Goal: Find specific page/section: Find specific page/section

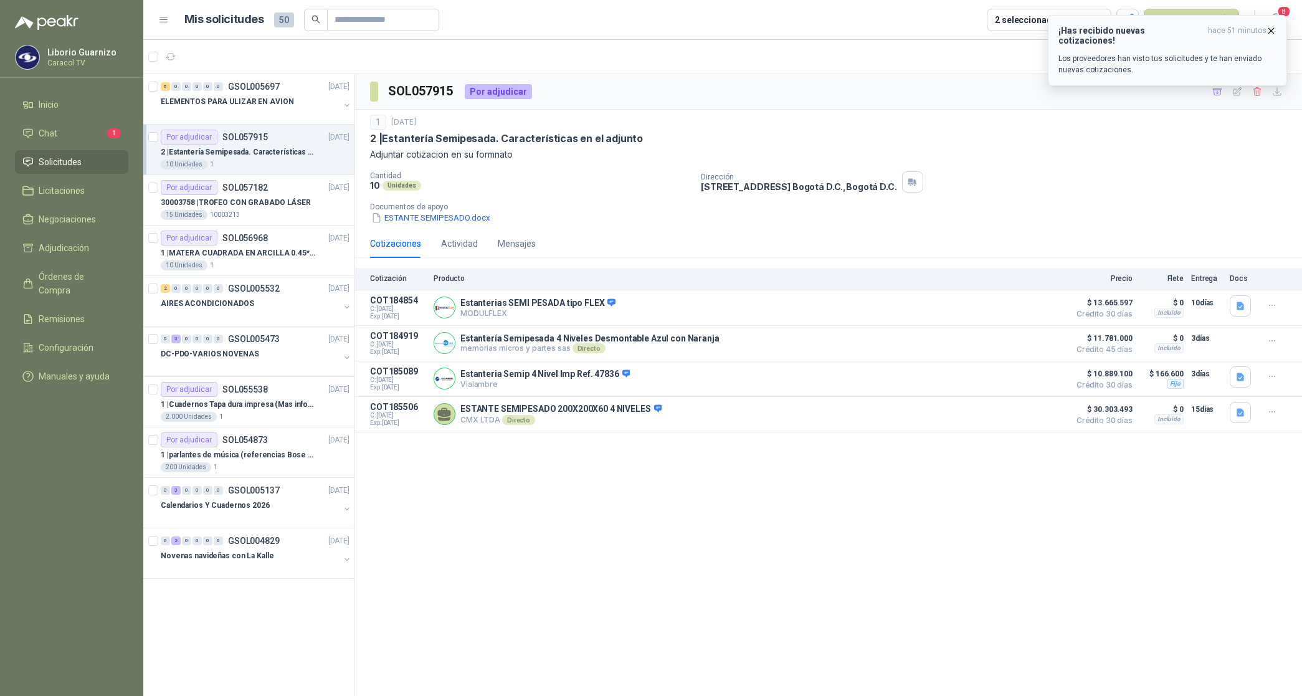
click at [1272, 30] on icon "button" at bounding box center [1271, 30] width 5 height 5
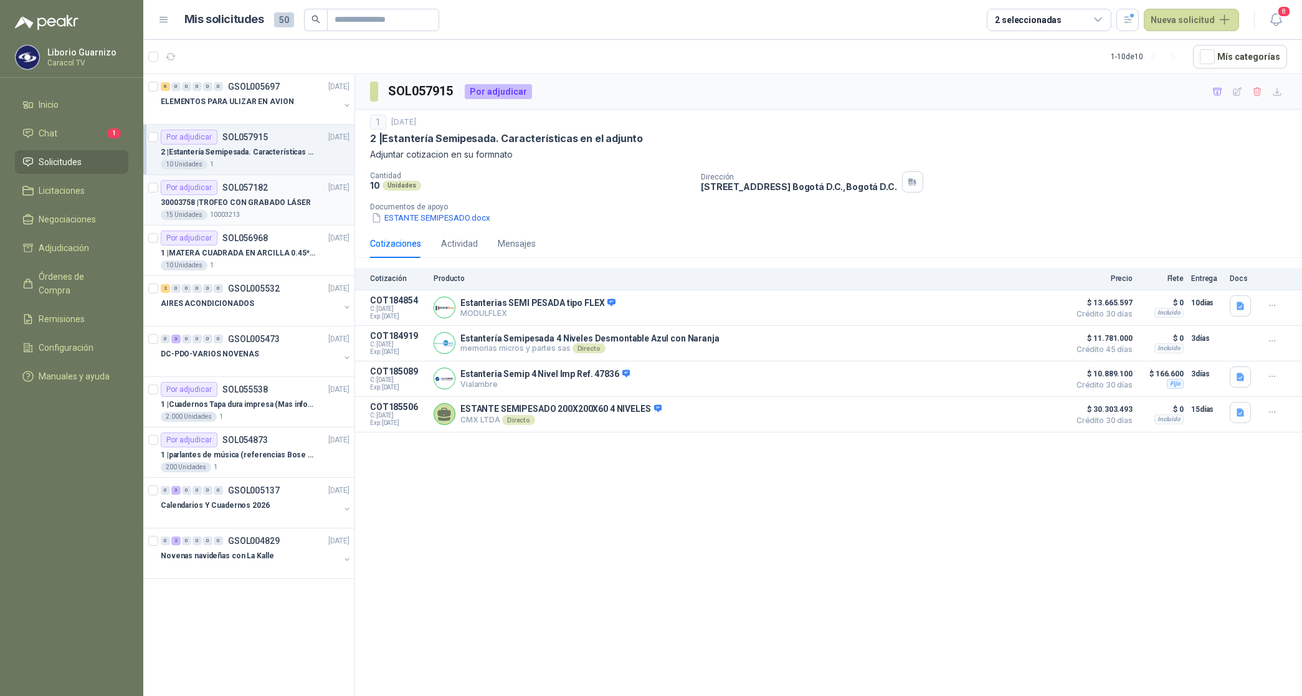
click at [255, 201] on p "30003758 | TROFEO CON GRABADO LÁSER" at bounding box center [236, 203] width 150 height 12
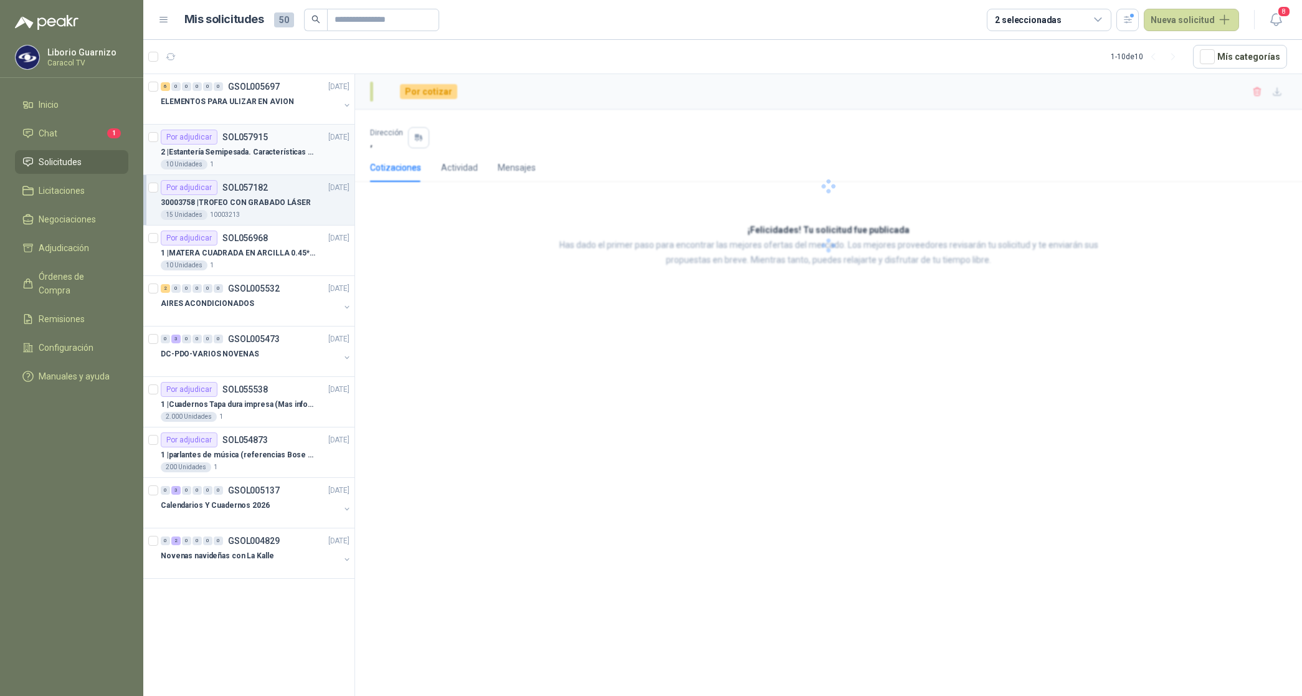
click at [267, 150] on p "2 | Estantería Semipesada. Características en el adjunto" at bounding box center [238, 152] width 155 height 12
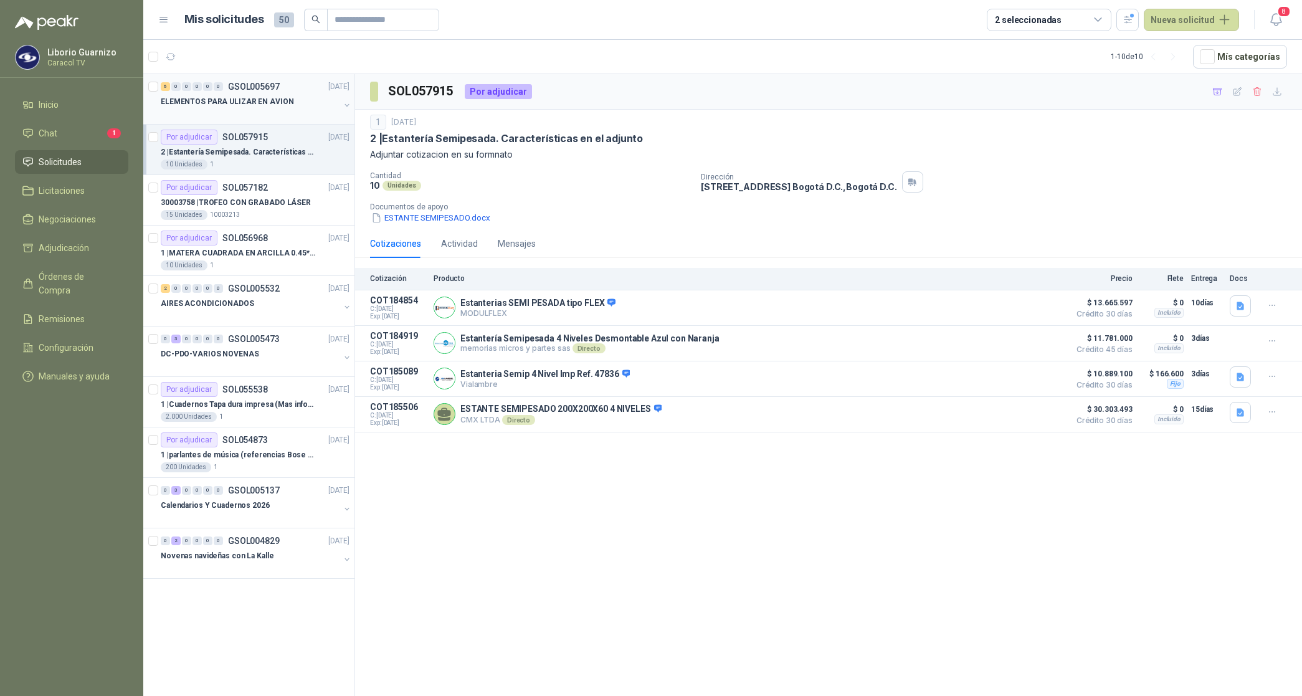
click at [270, 106] on p "ELEMENTOS PARA ULIZAR EN AVION" at bounding box center [227, 102] width 133 height 12
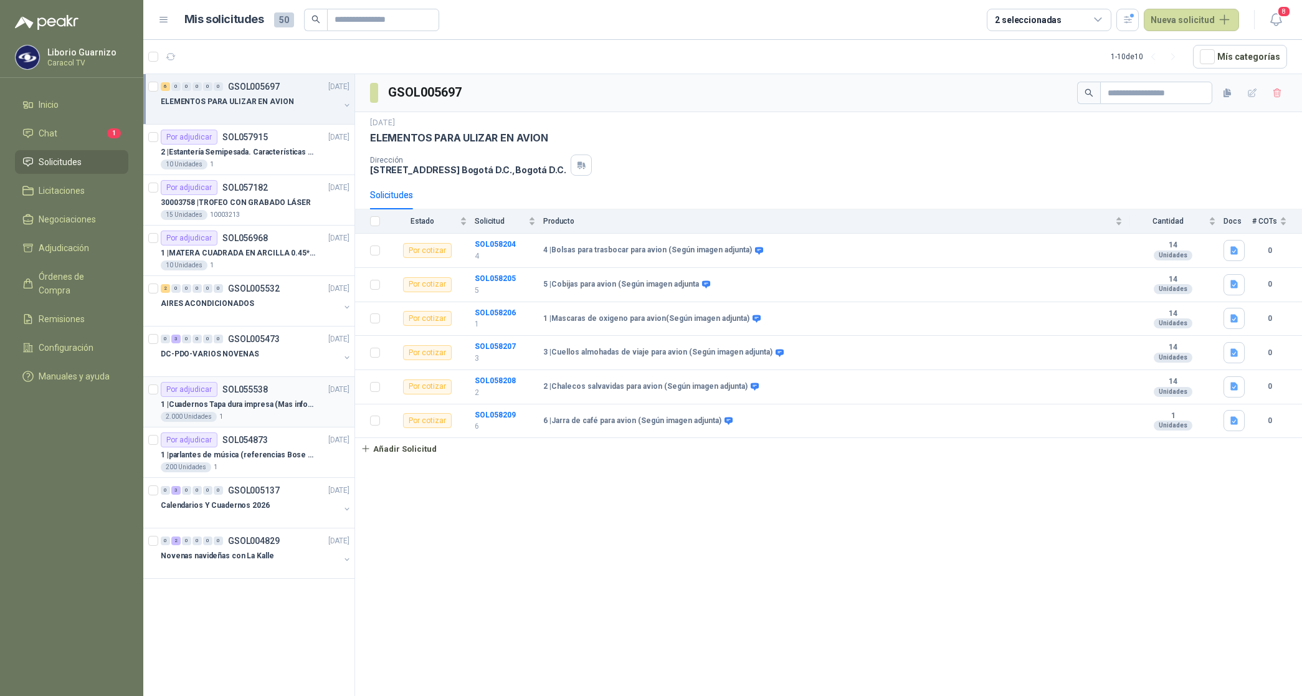
click at [273, 412] on div "1 | Cuadernos Tapa dura impresa (Mas informacion en el adjunto)" at bounding box center [255, 404] width 189 height 15
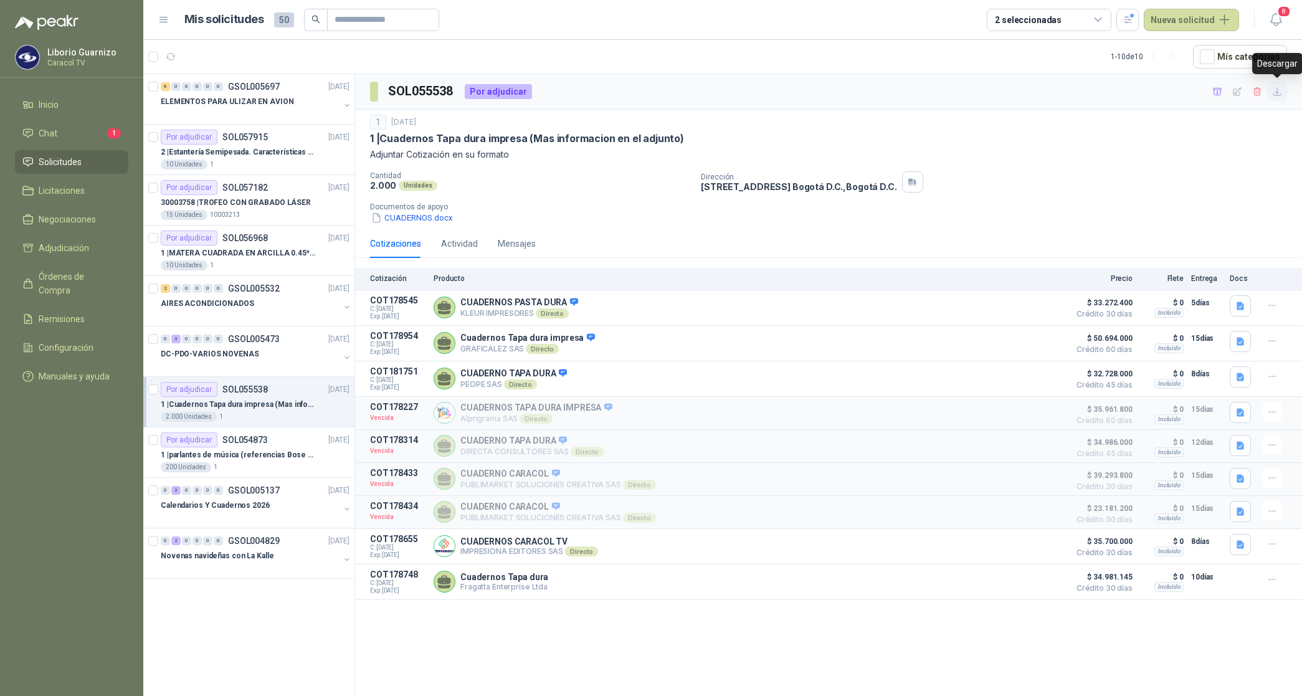
click at [1276, 91] on icon "button" at bounding box center [1277, 92] width 11 height 11
click at [804, 147] on div "1 [DATE] 1 | Cuadernos Tapa dura impresa (Mas informacion en el adjunto) Adjunt…" at bounding box center [828, 138] width 917 height 47
click at [1213, 95] on icon "button" at bounding box center [1218, 92] width 11 height 11
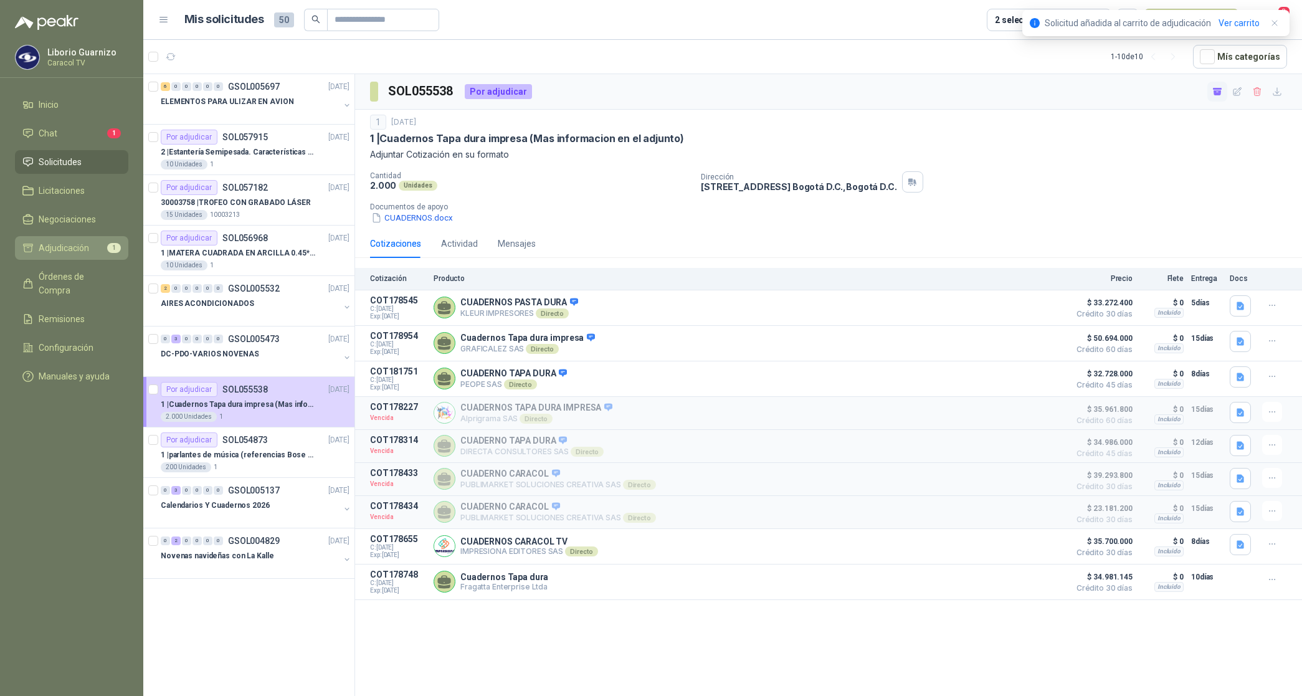
click at [73, 244] on span "Adjudicación" at bounding box center [64, 248] width 50 height 14
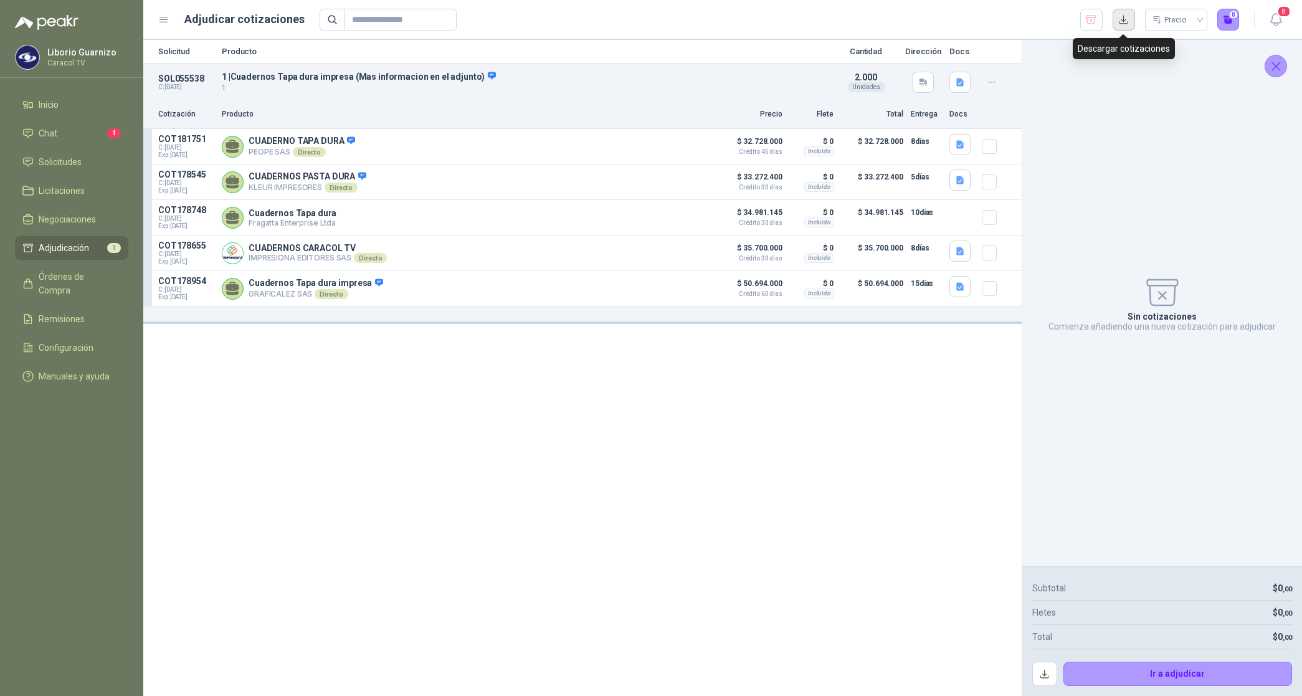
click at [1123, 22] on button "button" at bounding box center [1124, 20] width 22 height 22
